Goal: Information Seeking & Learning: Learn about a topic

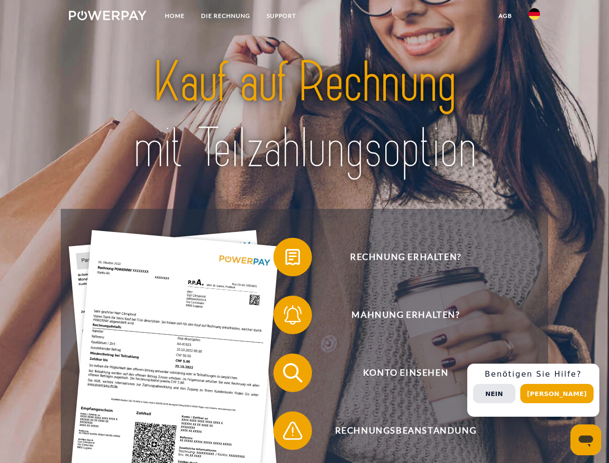
click at [108, 17] on img at bounding box center [108, 16] width 78 height 10
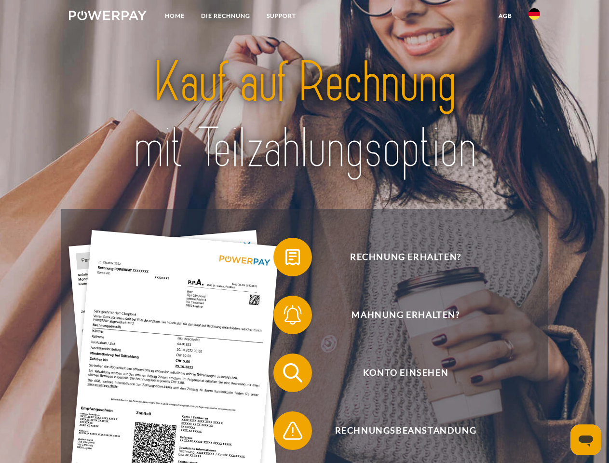
click at [535, 17] on img at bounding box center [535, 14] width 12 height 12
click at [505, 16] on link "agb" at bounding box center [506, 15] width 30 height 17
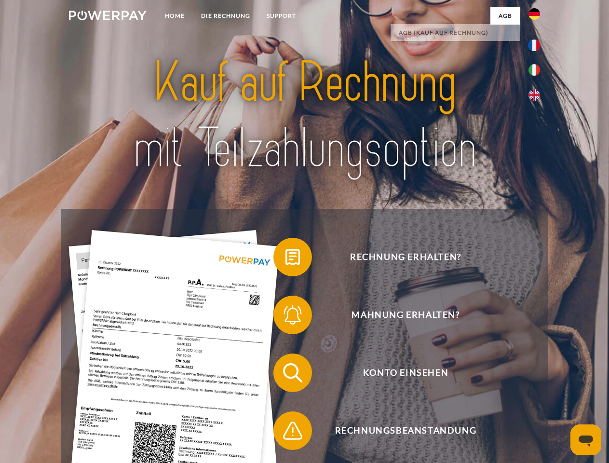
click at [286, 259] on span at bounding box center [278, 257] width 48 height 48
click at [286, 317] on span at bounding box center [278, 315] width 48 height 48
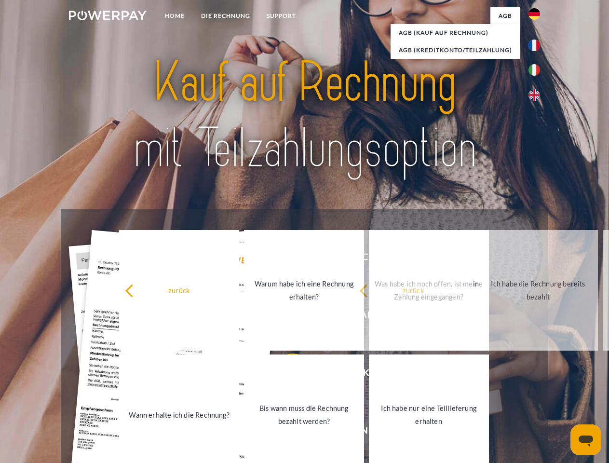
click at [286, 375] on link "Bis wann muss die Rechnung bezahlt werden?" at bounding box center [304, 415] width 120 height 121
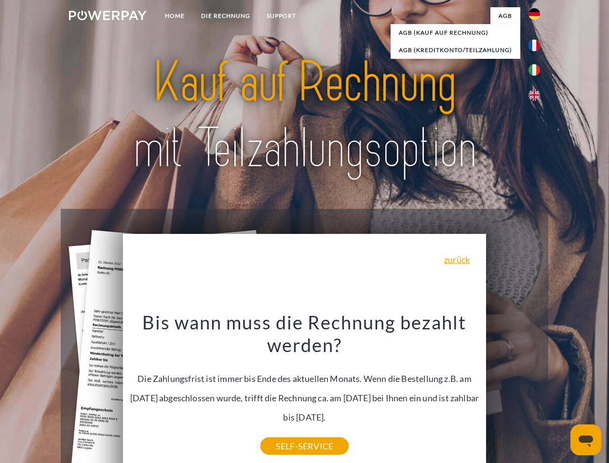
click at [286, 433] on div "Bis wann muss die Rechnung bezahlt werden? Die Zahlungsfrist ist immer bis Ende…" at bounding box center [305, 379] width 352 height 136
click at [537, 390] on div "Rechnung erhalten? Mahnung erhalten? Konto einsehen" at bounding box center [304, 402] width 487 height 386
click at [513, 392] on span "Konto einsehen" at bounding box center [406, 373] width 236 height 39
click at [561, 394] on header "Home DIE RECHNUNG SUPPORT" at bounding box center [304, 333] width 609 height 666
